Goal: Transaction & Acquisition: Purchase product/service

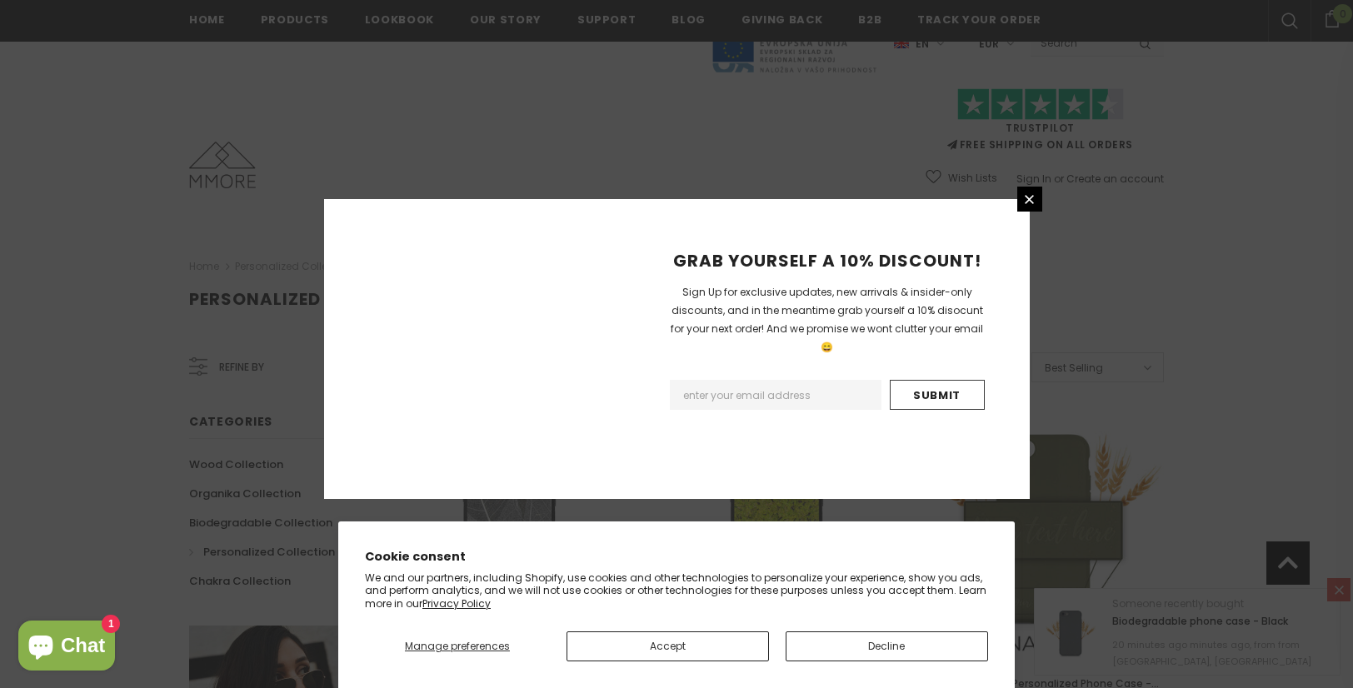
scroll to position [1149, 0]
